Goal: Check status: Check status

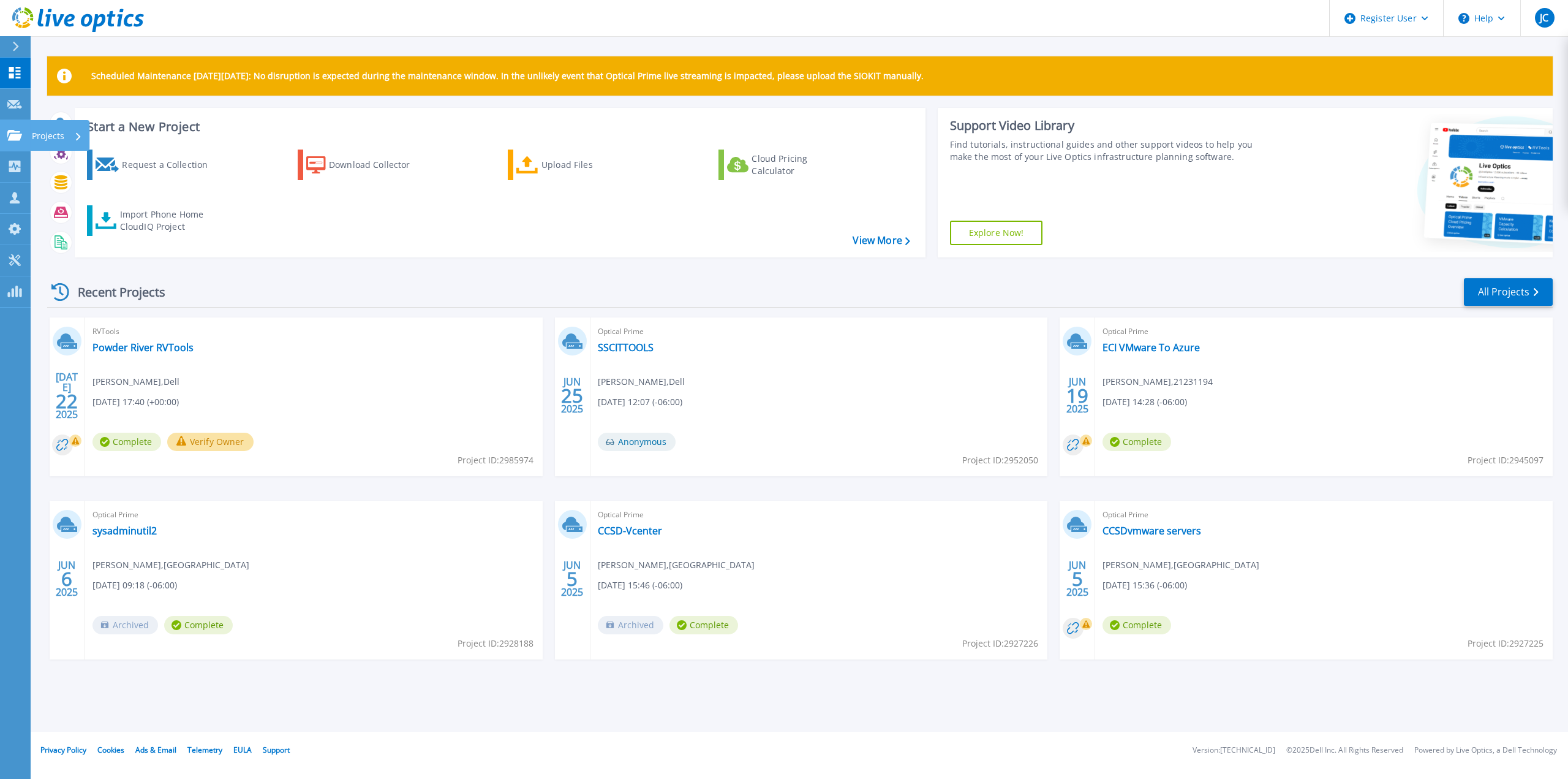
click at [16, 135] on icon at bounding box center [15, 135] width 15 height 10
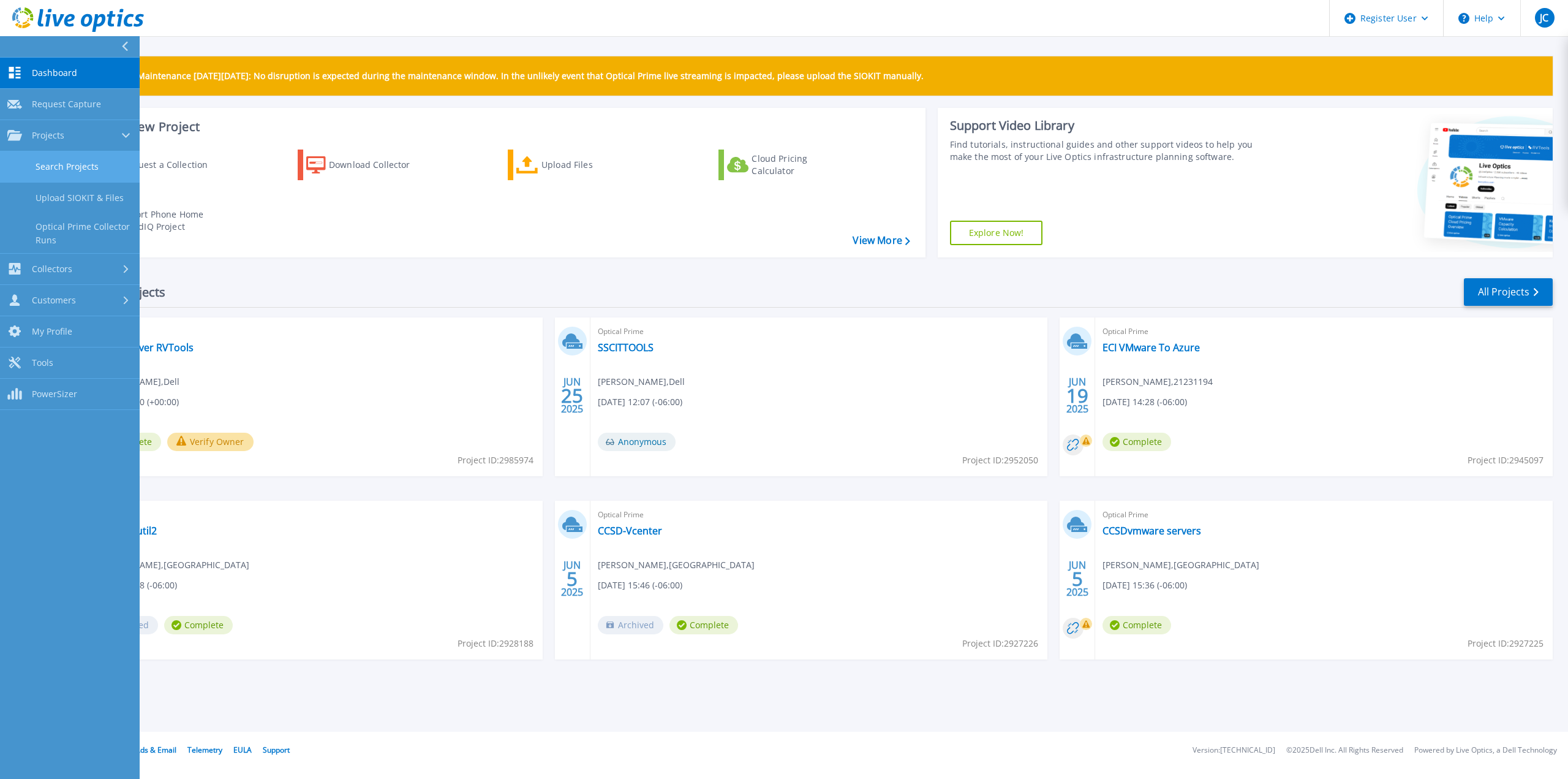
click at [76, 163] on link "Search Projects" at bounding box center [70, 167] width 139 height 31
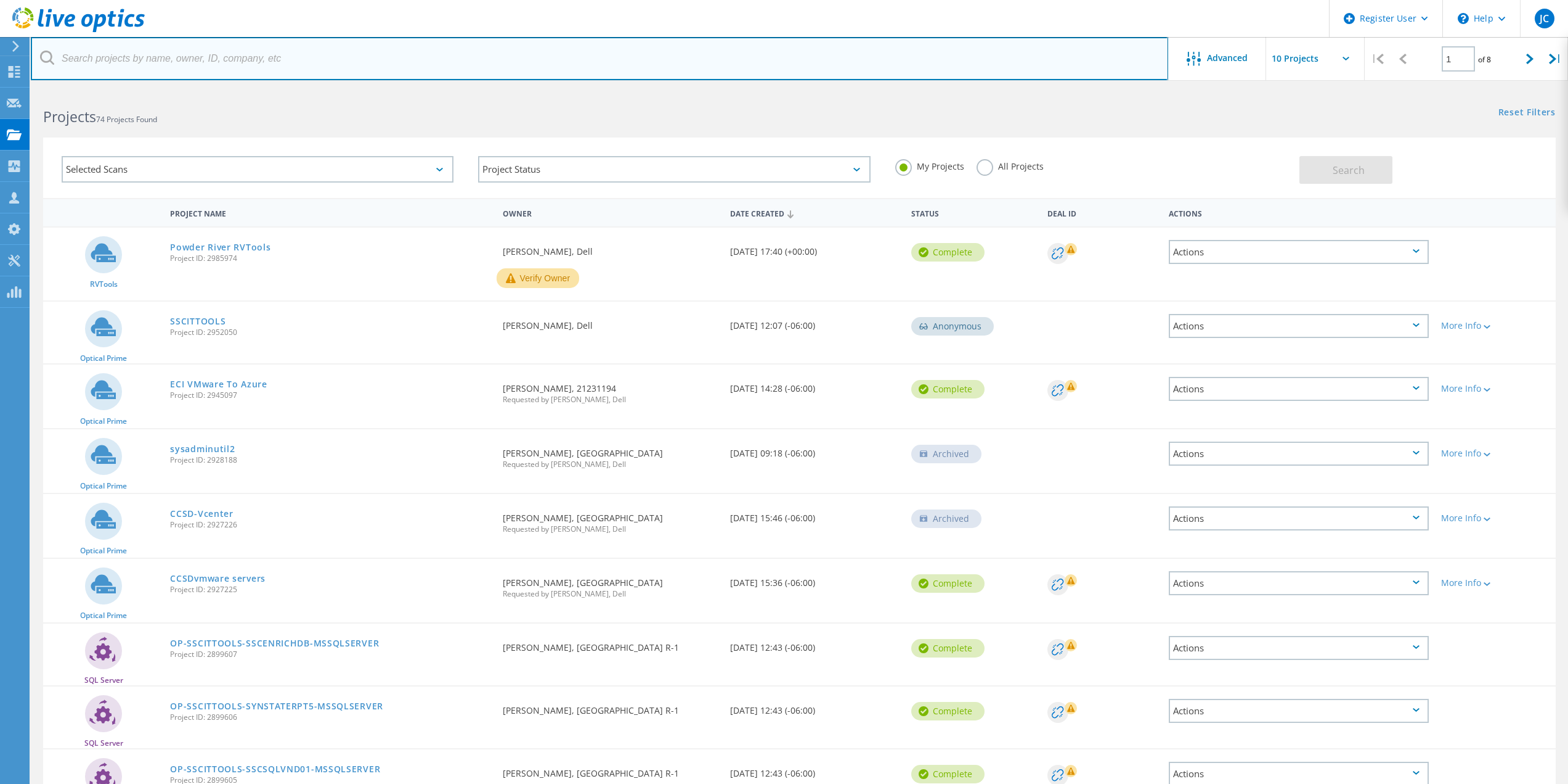
click at [363, 57] on input "text" at bounding box center [600, 59] width 1138 height 43
paste input "jeff_williams@gfps.k12.mt.us"
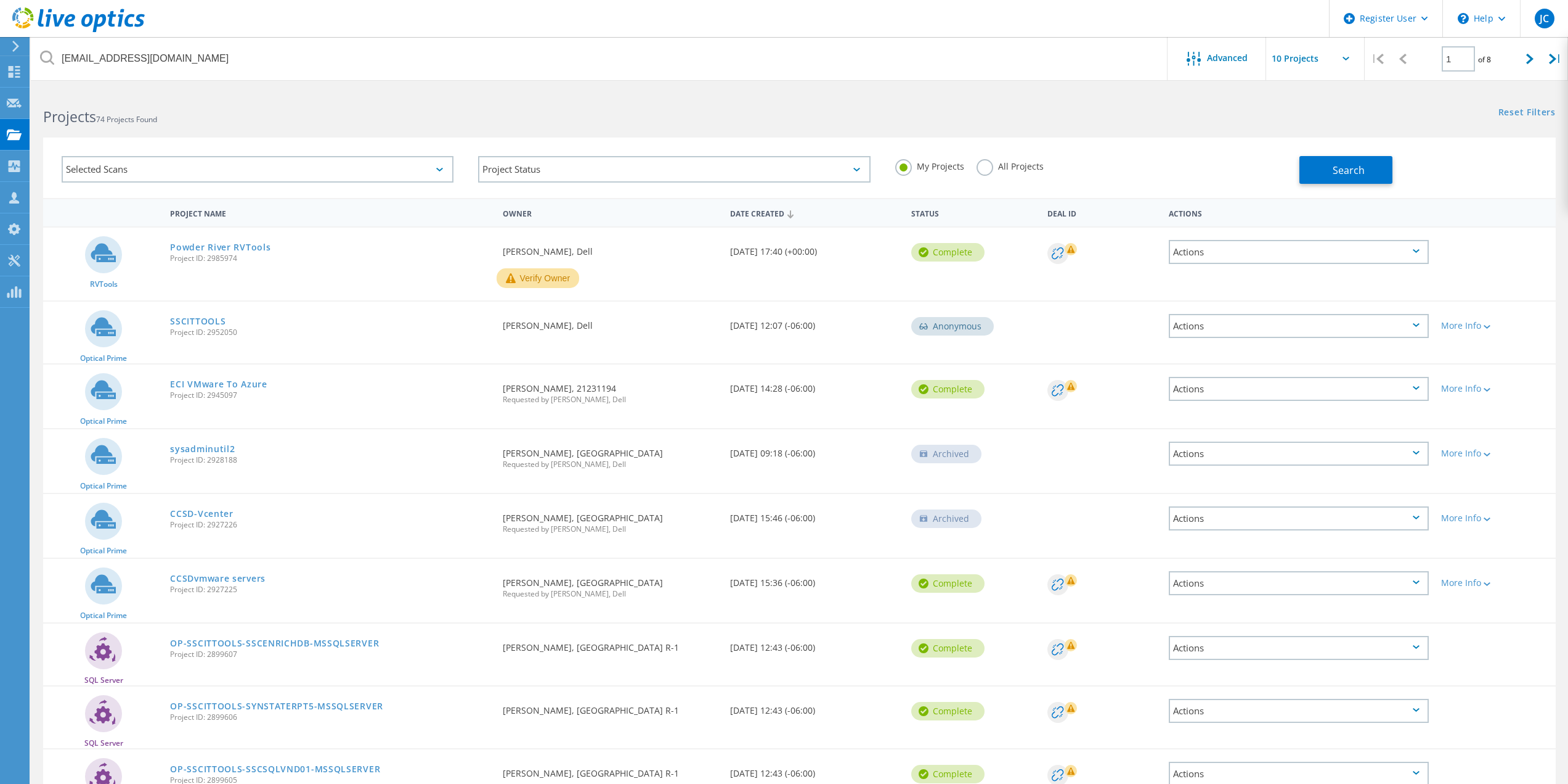
click at [1009, 170] on label "All Projects" at bounding box center [1010, 165] width 68 height 12
click at [0, 0] on input "All Projects" at bounding box center [0, 0] width 0 height 0
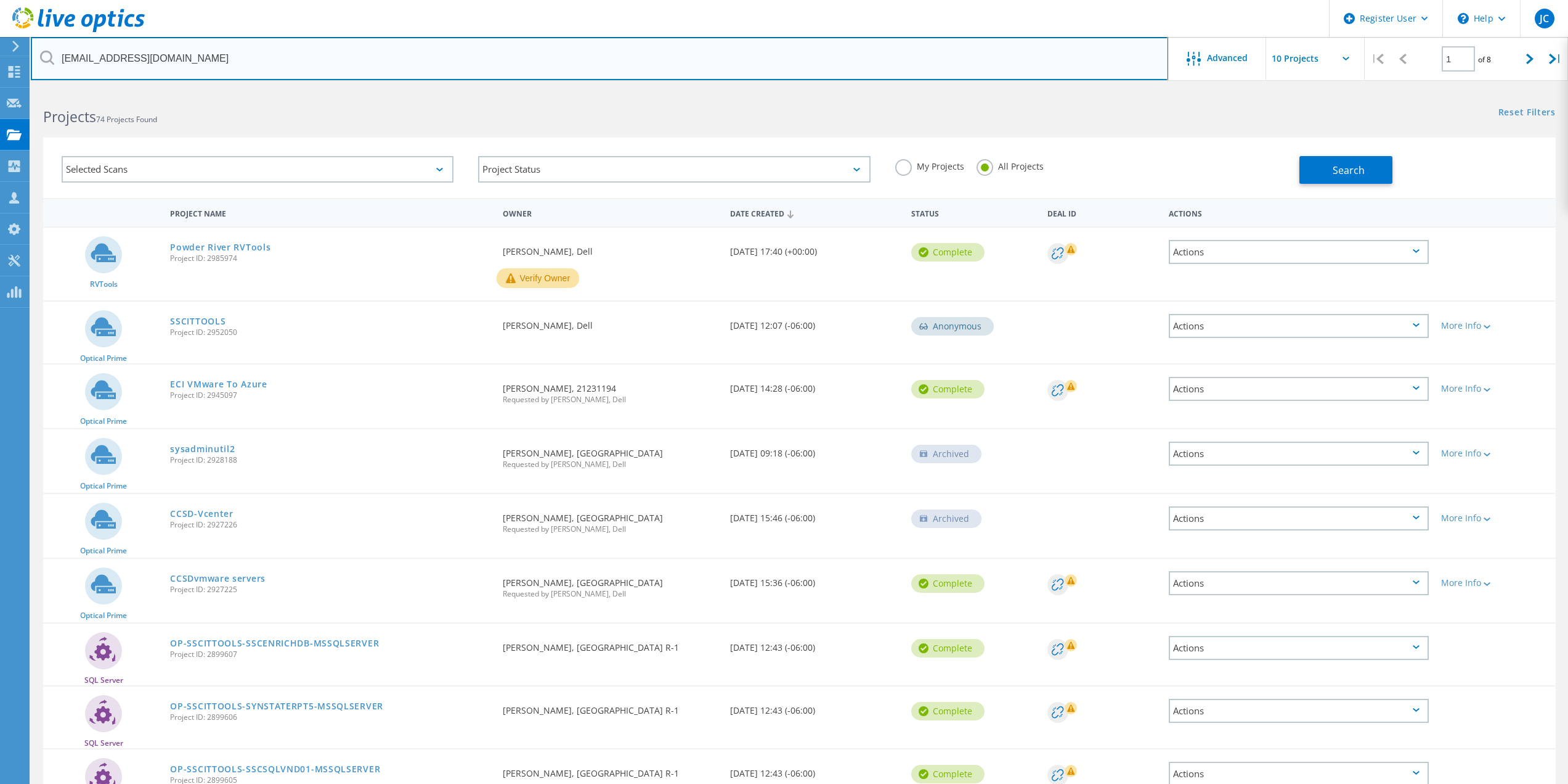
drag, startPoint x: 118, startPoint y: 56, endPoint x: 46, endPoint y: 49, distance: 72.3
click at [46, 49] on input "jeff_williams@gfps.k12.mt.us" at bounding box center [600, 59] width 1138 height 43
type input "@gfps.k12.mt.us"
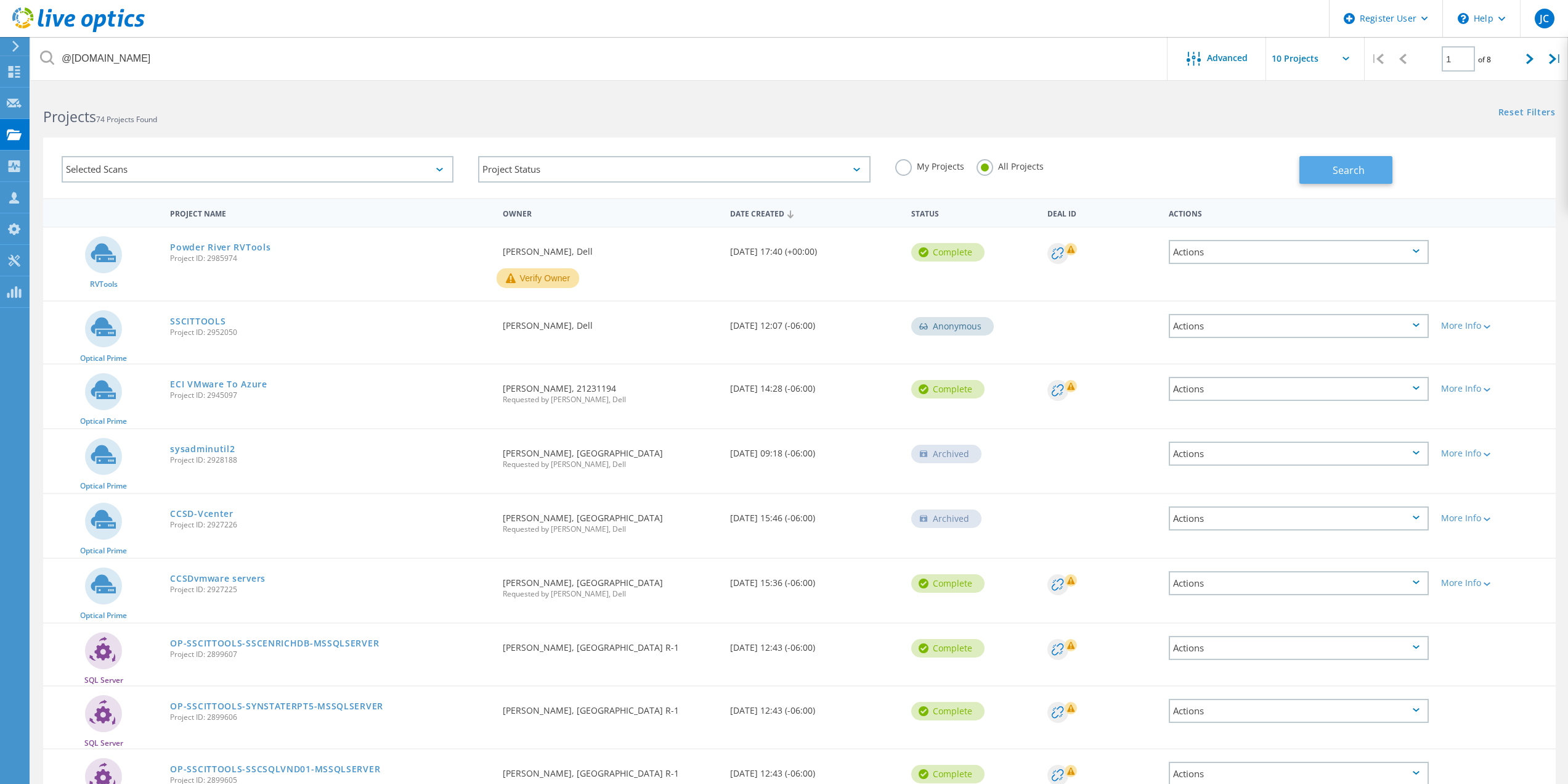
click at [1344, 172] on span "Search" at bounding box center [1348, 171] width 32 height 14
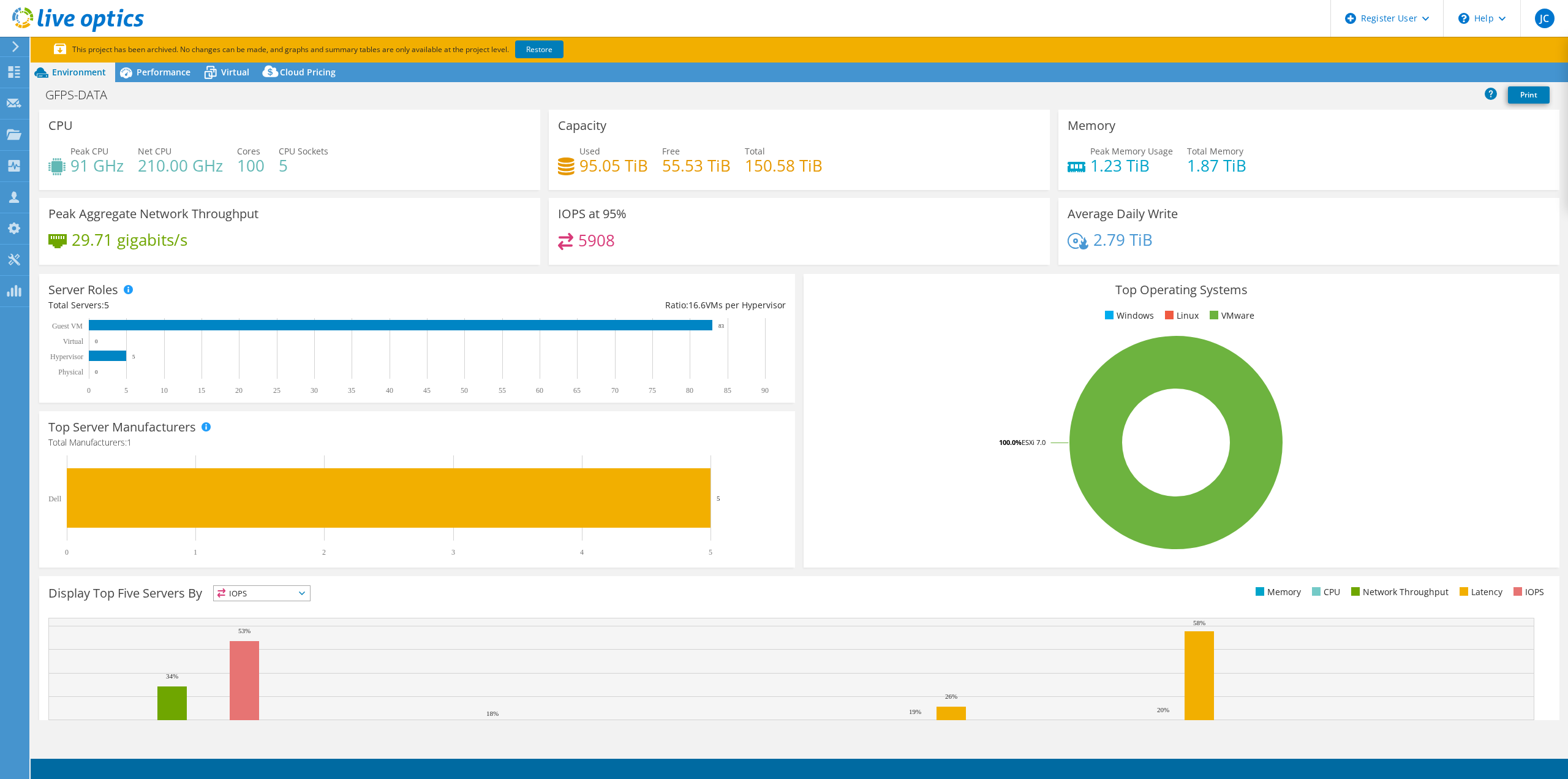
select select "USD"
click at [159, 82] on div "GFPS-DATA Print" at bounding box center [799, 96] width 1537 height 28
click at [162, 78] on div "Performance" at bounding box center [157, 72] width 84 height 20
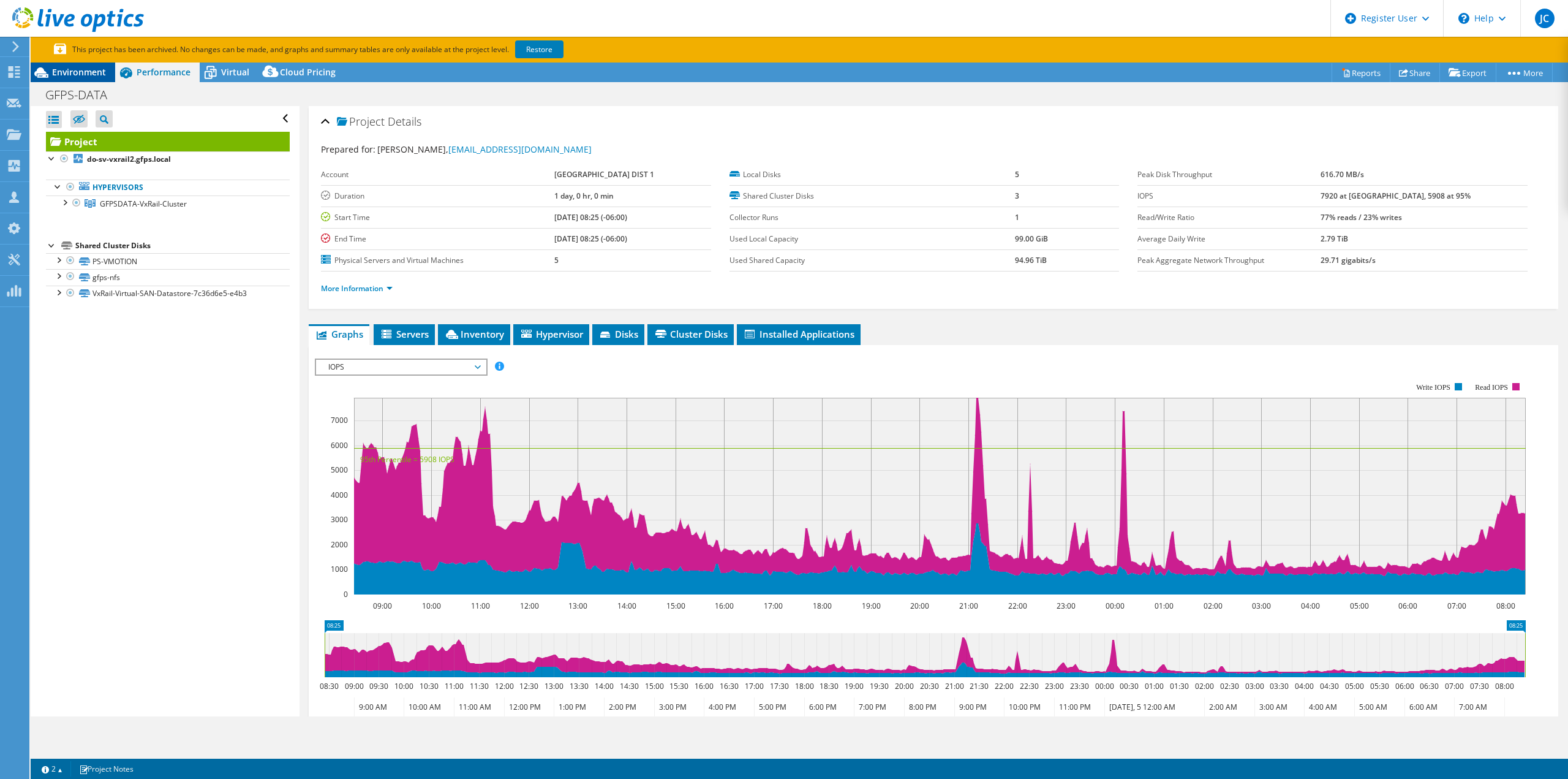
click at [90, 77] on div "Environment" at bounding box center [73, 72] width 84 height 20
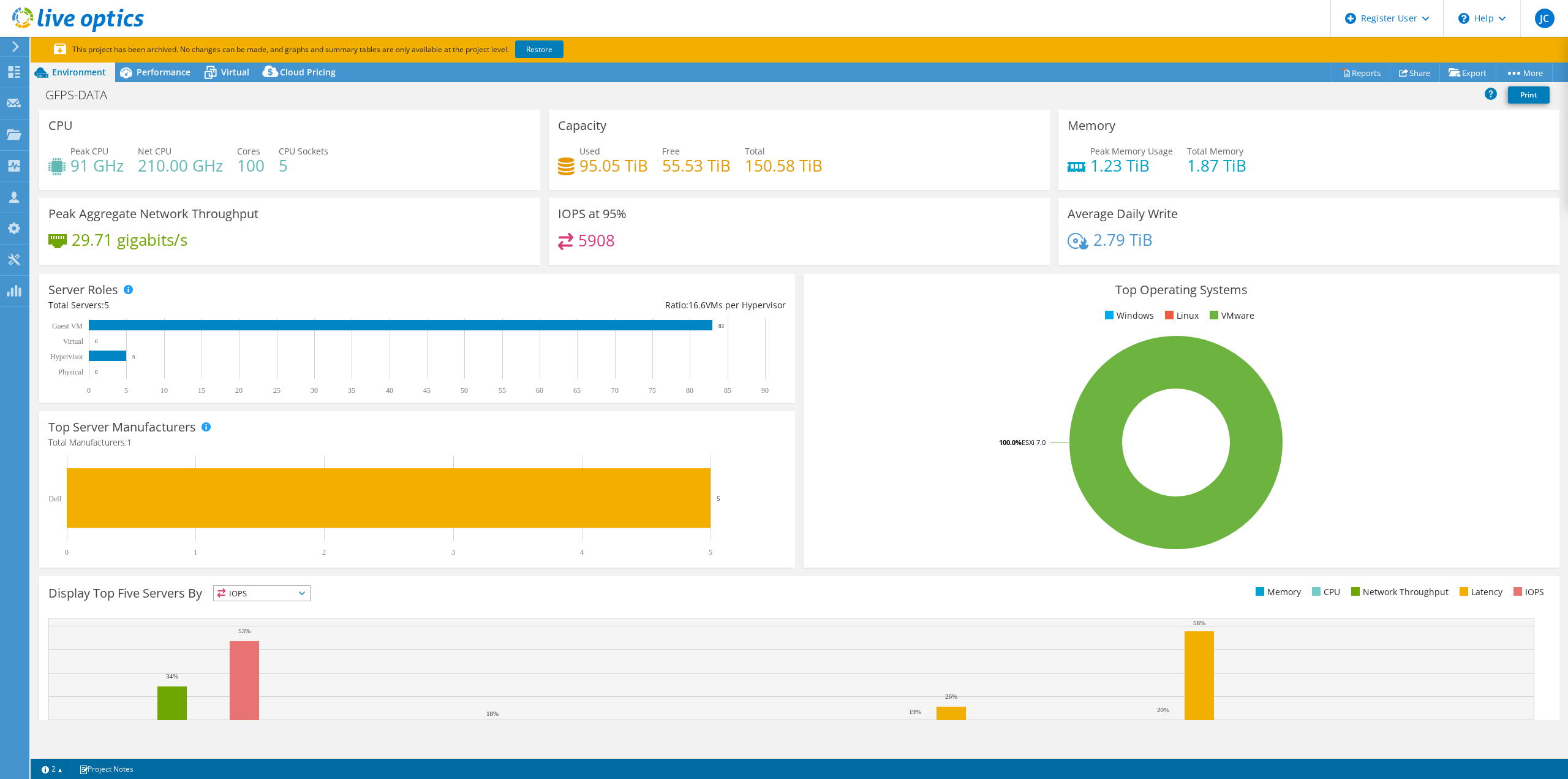
click at [167, 85] on div "GFPS-DATA Print" at bounding box center [799, 95] width 1537 height 22
click at [170, 77] on span "Performance" at bounding box center [164, 72] width 54 height 12
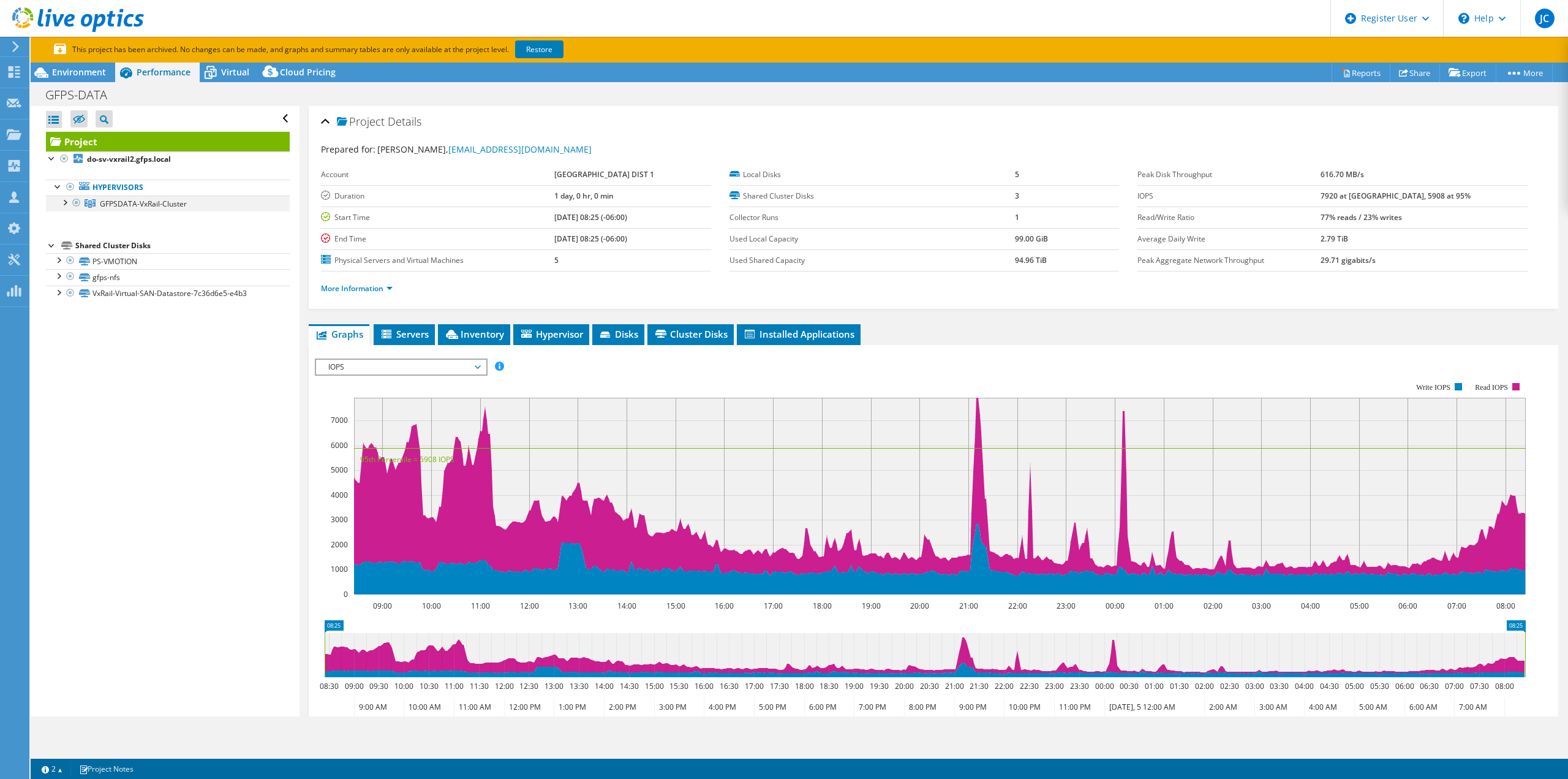
click at [68, 206] on div at bounding box center [65, 201] width 12 height 12
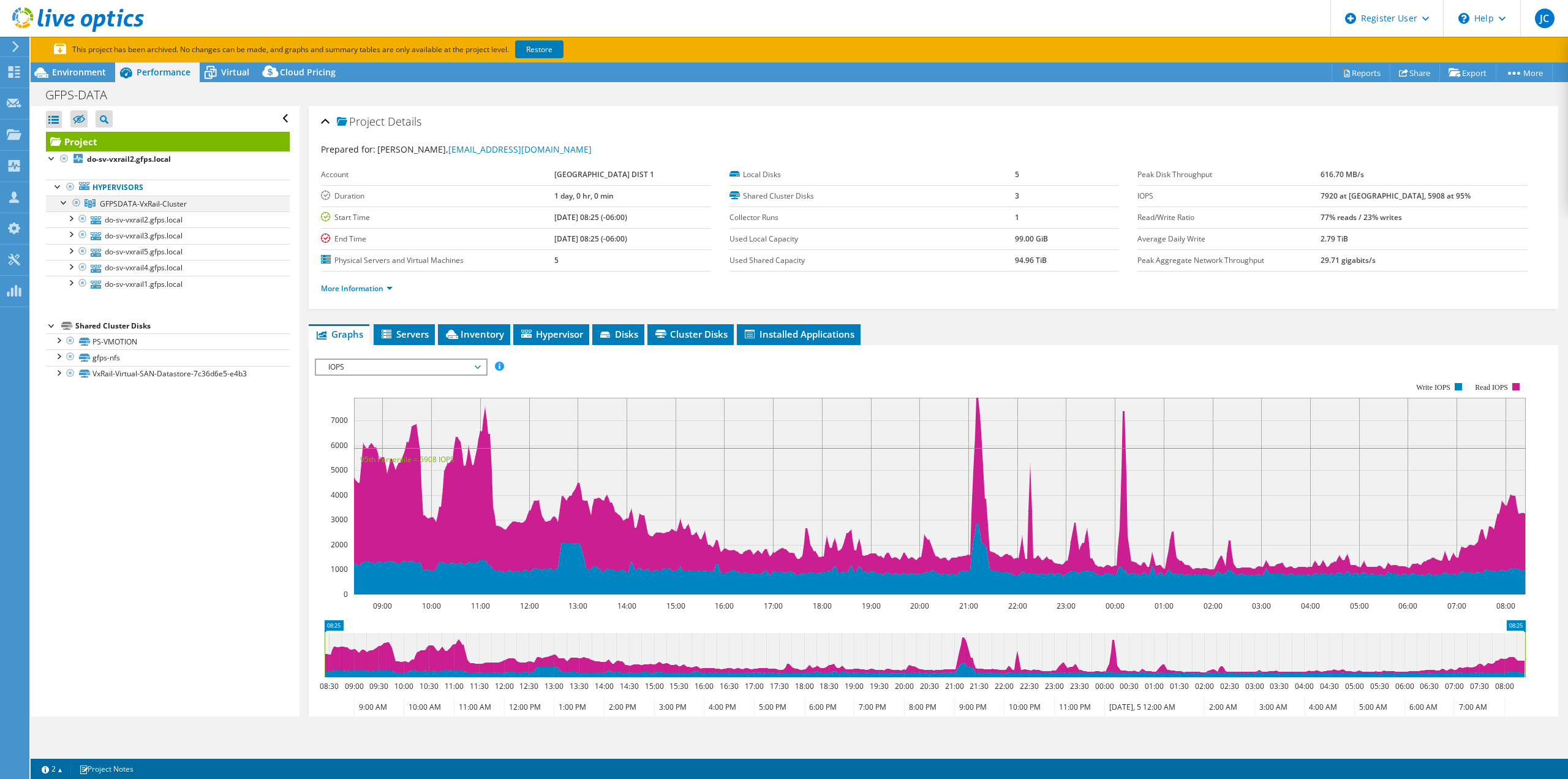
click at [65, 205] on div at bounding box center [65, 201] width 12 height 12
